Goal: Navigation & Orientation: Find specific page/section

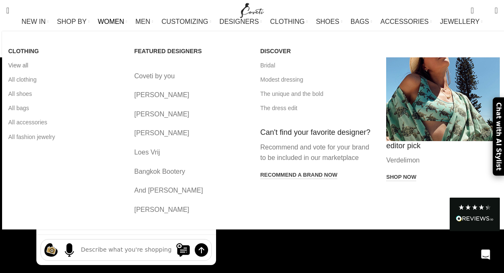
click at [15, 72] on link "View all" at bounding box center [65, 65] width 114 height 14
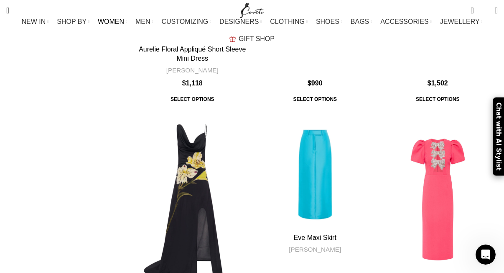
scroll to position [3509, 0]
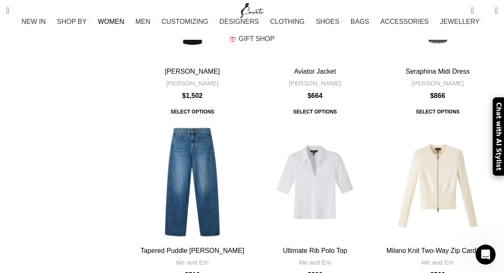
scroll to position [2071, 0]
